Goal: Information Seeking & Learning: Learn about a topic

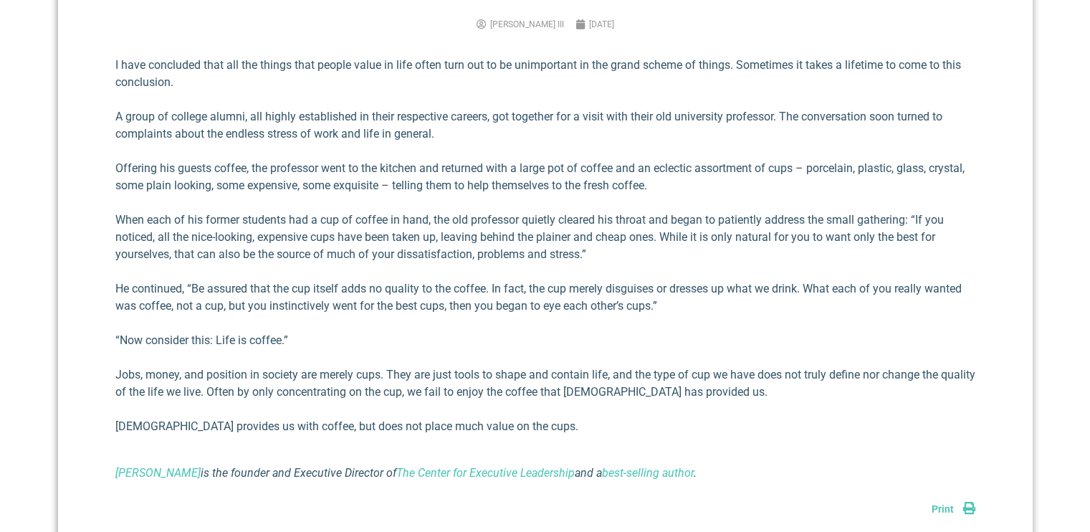
scroll to position [430, 0]
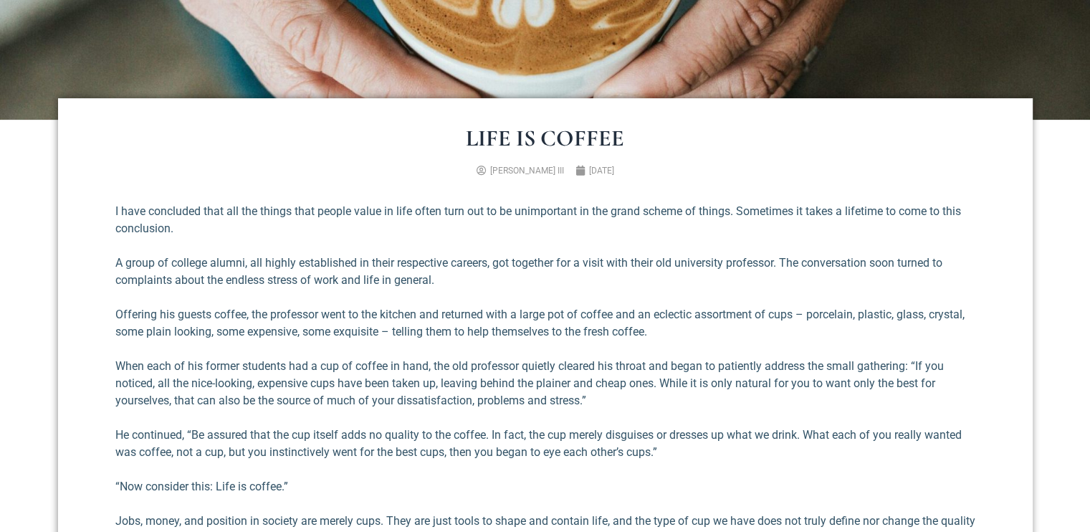
type input "food"
type input "c"
type input "refle"
type input "wisdo"
type input "t"
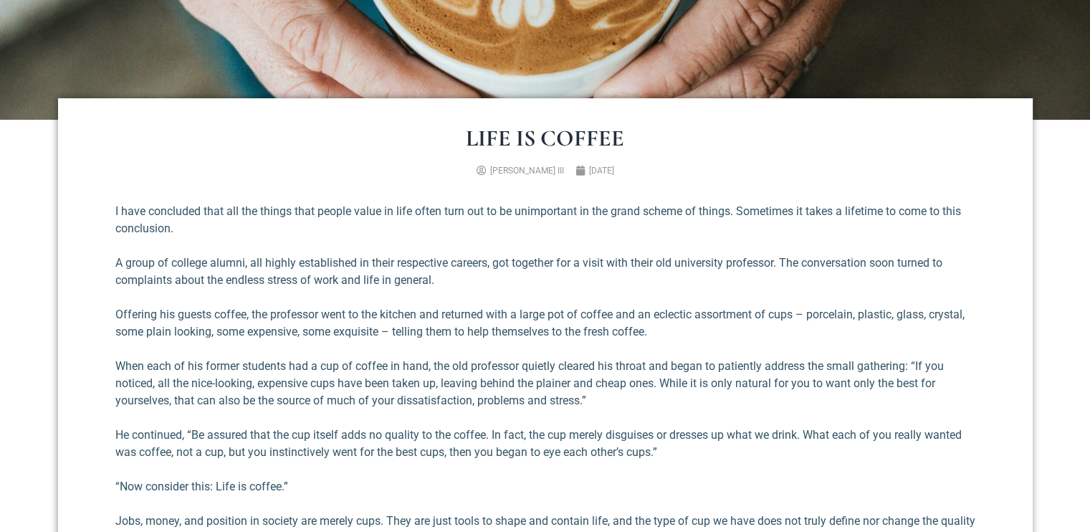
type input "what really matters"
type input "life"
type input "mindset"
type input "pers"
click at [616, 299] on div "I have concluded that all the things that people value in life often turn out t…" at bounding box center [545, 415] width 860 height 425
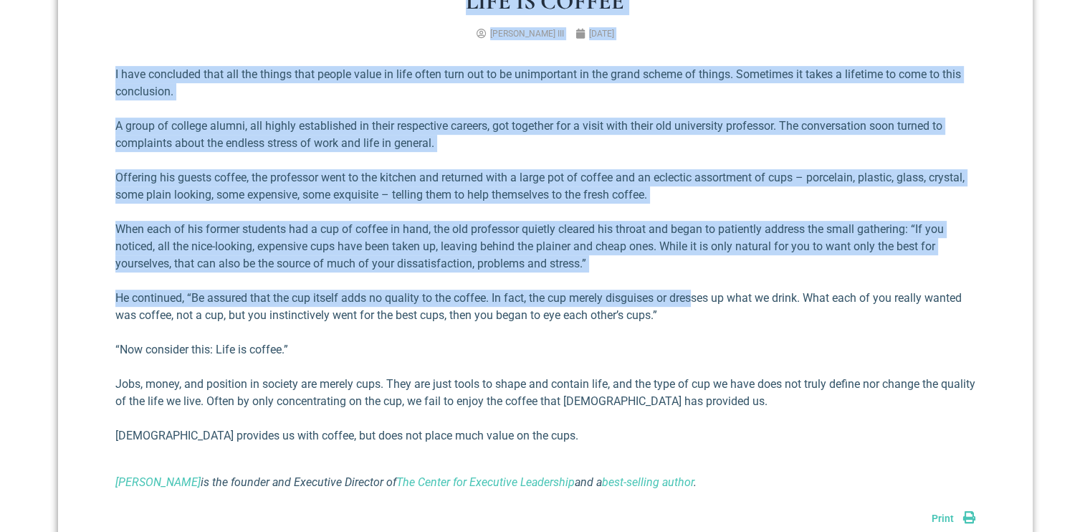
scroll to position [573, 0]
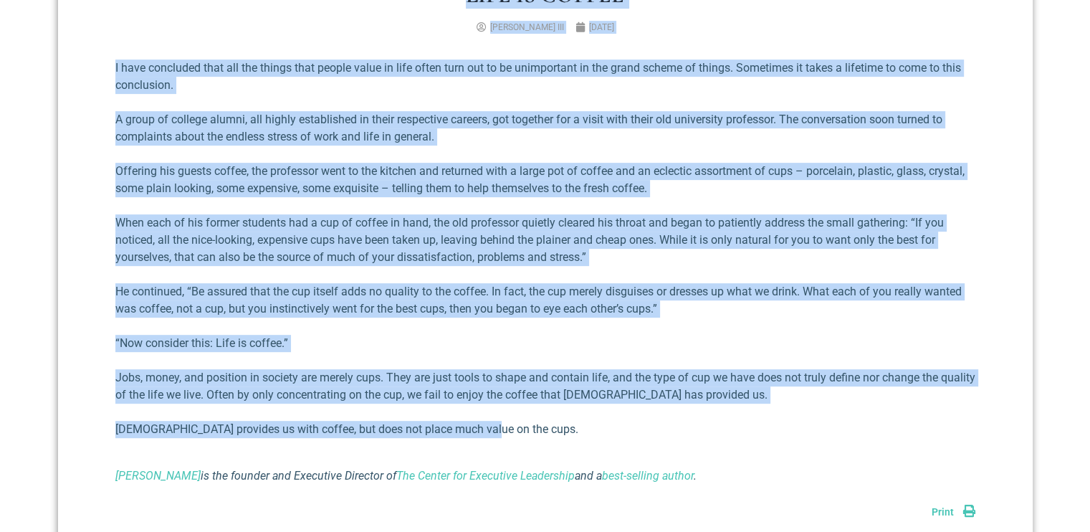
drag, startPoint x: 466, startPoint y: 213, endPoint x: 665, endPoint y: 415, distance: 283.7
click at [665, 415] on div "Life is Coffee [PERSON_NAME] III [DATE] I have concluded that all the things th…" at bounding box center [545, 275] width 974 height 640
copy div "Lore ip Dolors Ametcon A. Elitsed DOE Temporinc 25, 7553 U labo etdolorem aliq …"
click at [8, 342] on section "Life is Coffee [PERSON_NAME] III [DATE] I have concluded that all the things th…" at bounding box center [545, 274] width 1090 height 597
